Goal: Entertainment & Leisure: Consume media (video, audio)

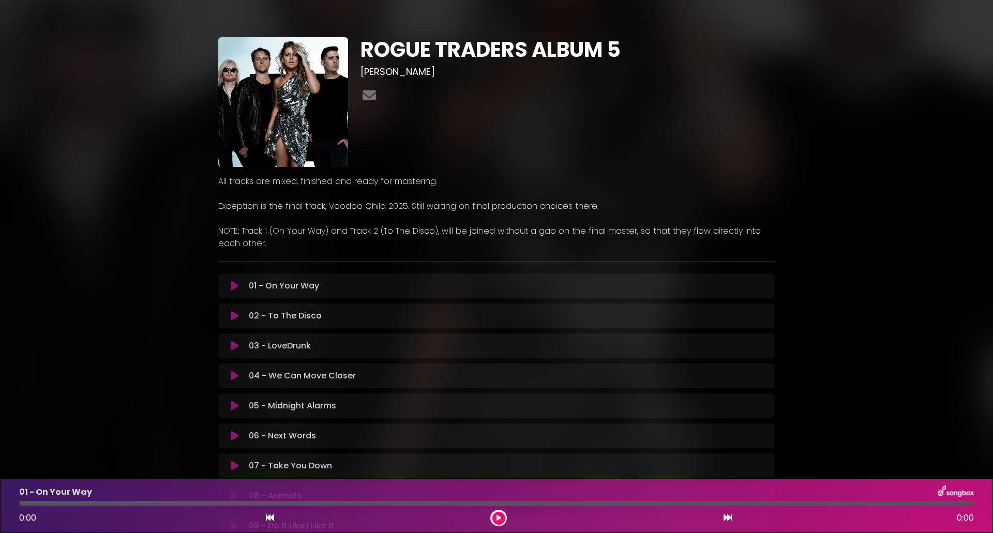
click at [232, 284] on icon at bounding box center [235, 286] width 8 height 10
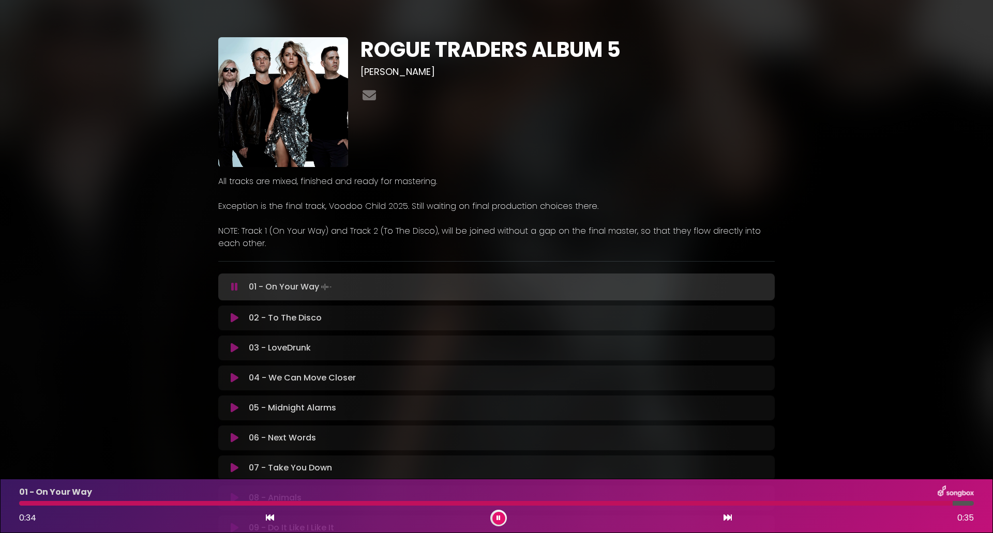
click at [235, 283] on icon at bounding box center [234, 287] width 7 height 10
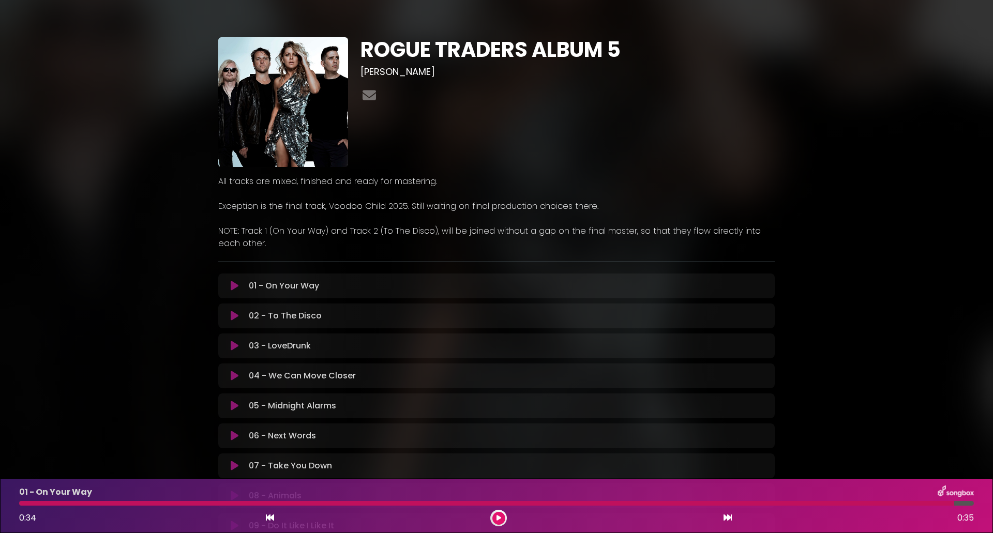
click at [503, 522] on button at bounding box center [498, 518] width 13 height 13
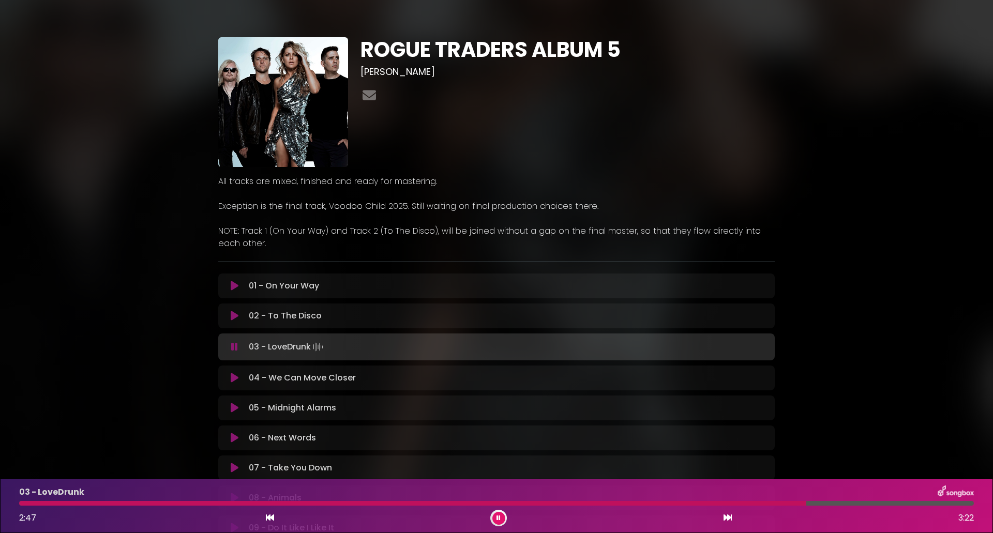
click at [231, 378] on icon at bounding box center [235, 378] width 8 height 10
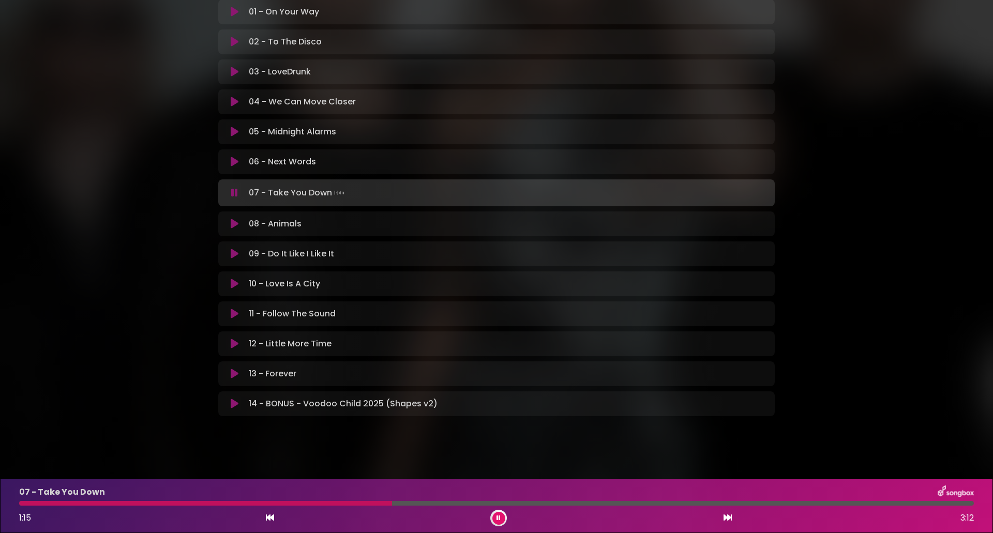
scroll to position [277, 0]
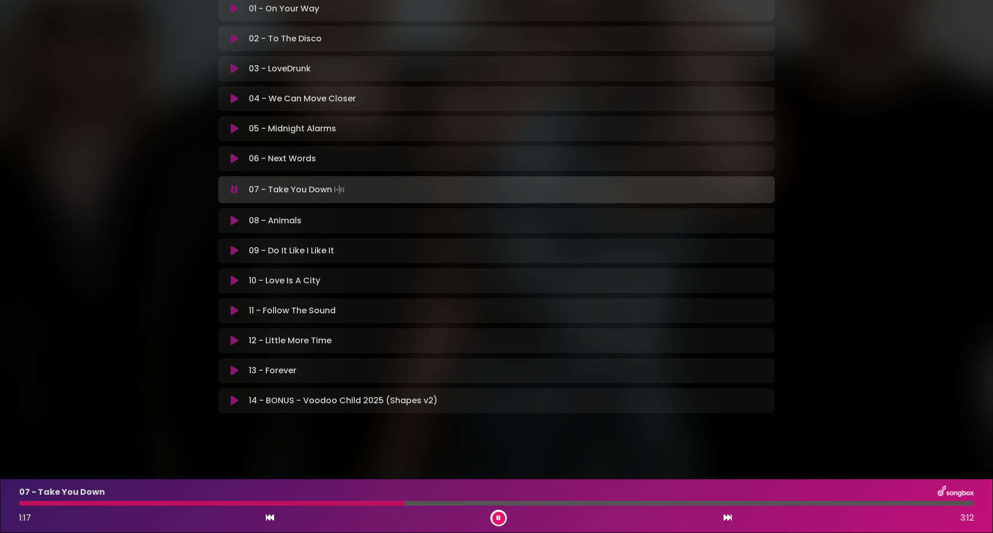
click at [233, 220] on icon at bounding box center [235, 221] width 8 height 10
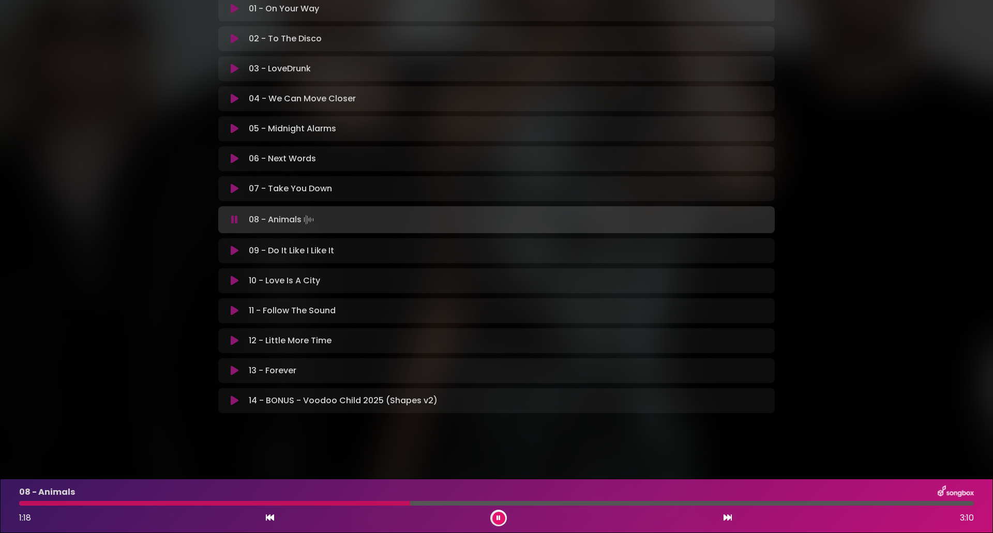
click at [231, 211] on div "08 - Animals Loading Track... Your Feedback" at bounding box center [496, 219] width 556 height 27
click at [231, 222] on button at bounding box center [234, 220] width 20 height 10
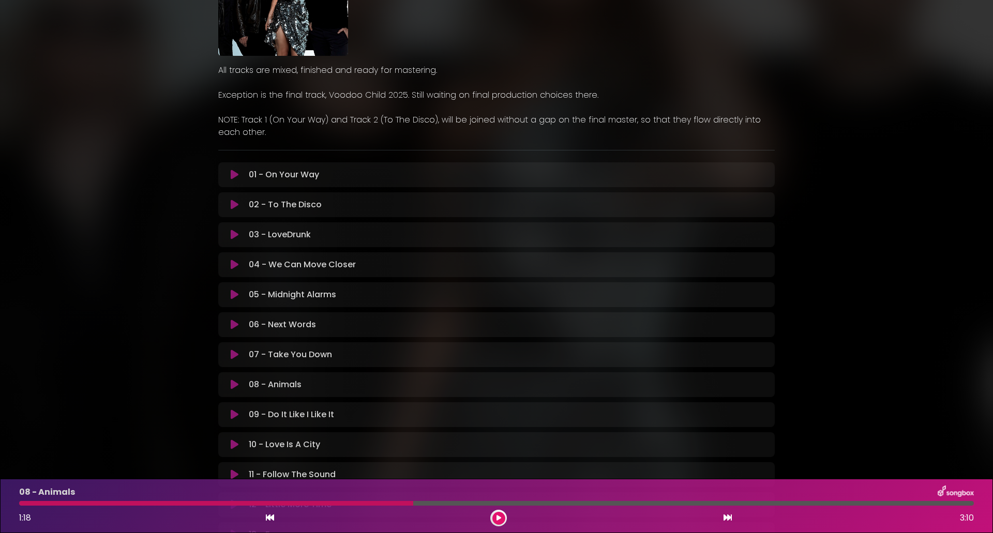
scroll to position [223, 0]
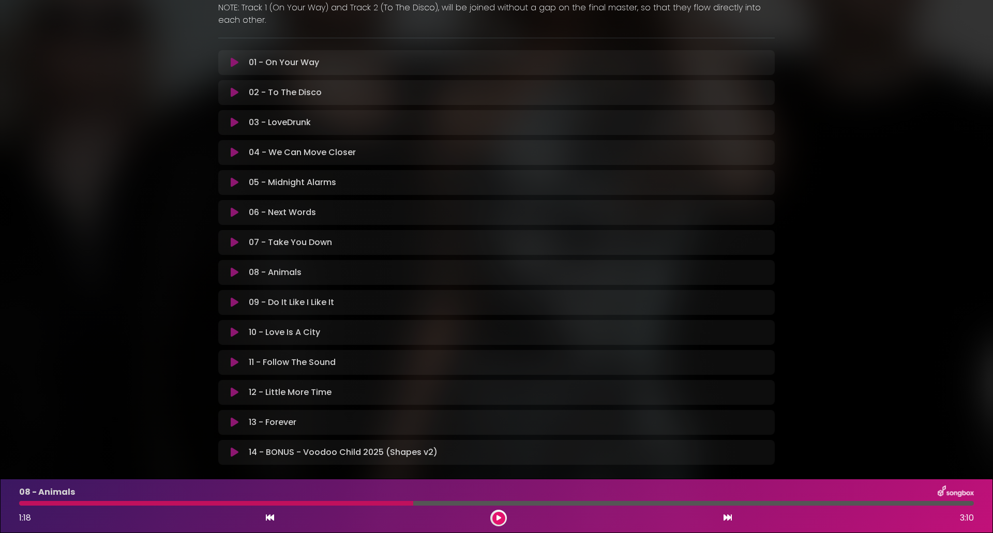
click at [497, 520] on icon at bounding box center [498, 518] width 5 height 6
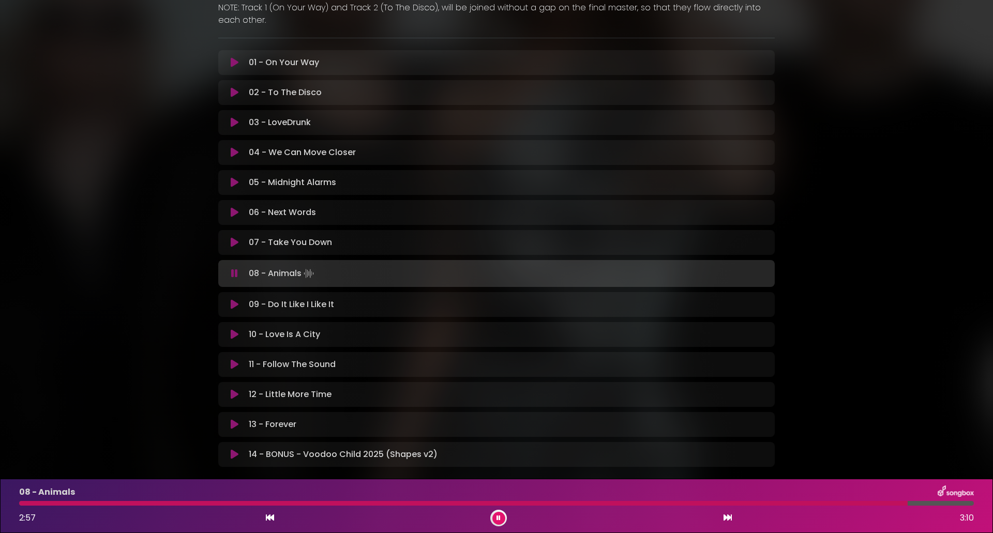
click at [234, 306] on icon at bounding box center [235, 304] width 8 height 10
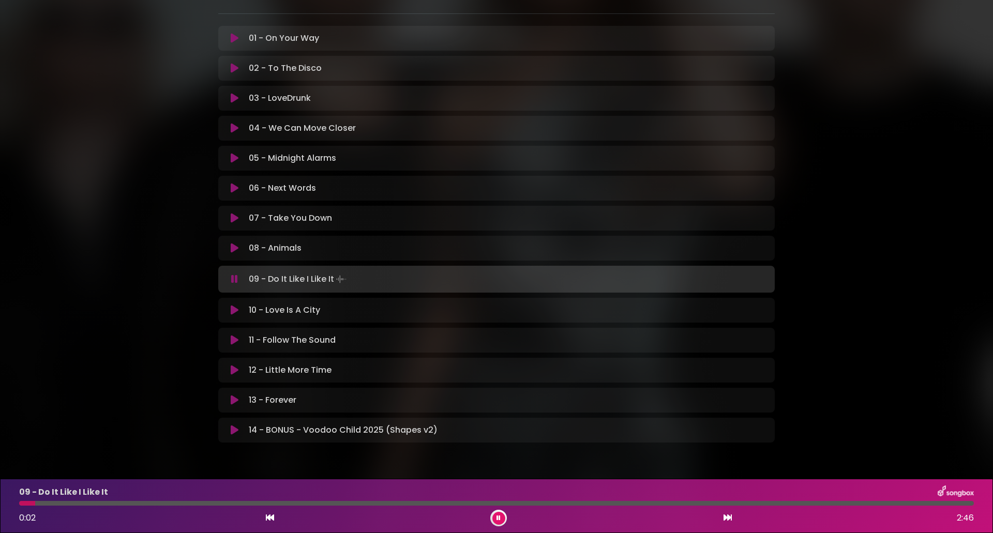
scroll to position [277, 0]
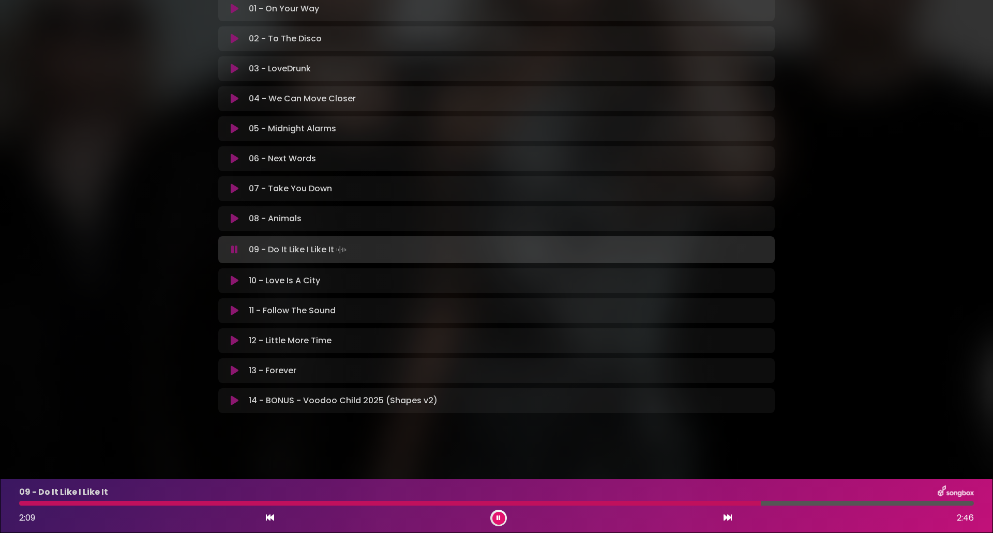
click at [227, 281] on button at bounding box center [234, 281] width 20 height 10
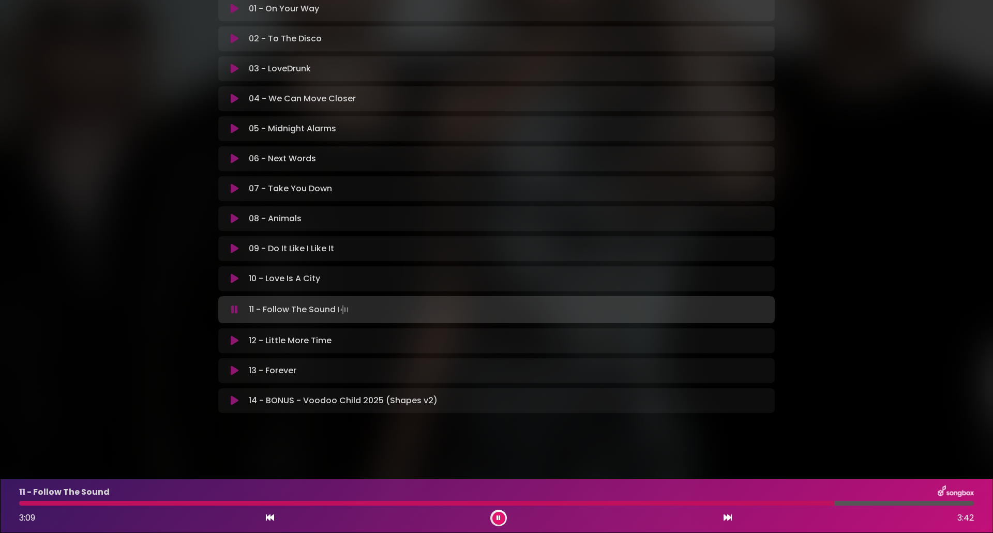
click at [233, 341] on icon at bounding box center [235, 341] width 8 height 10
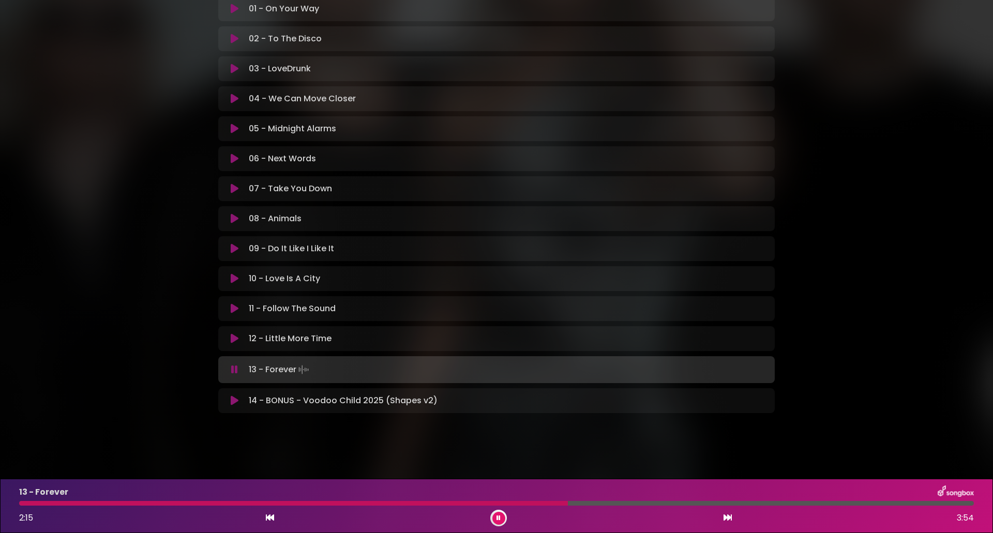
click at [245, 400] on div "14 - BONUS - Voodoo Child 2025 (Shapes v2) Loading Track..." at bounding box center [507, 401] width 524 height 12
click at [235, 399] on icon at bounding box center [235, 401] width 8 height 10
